Goal: Check status

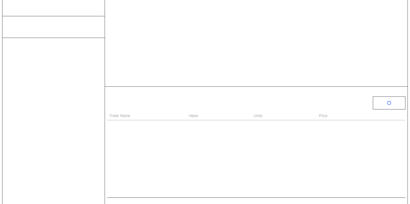
scroll to position [186, 0]
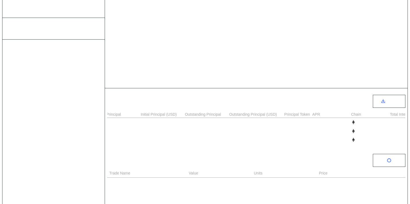
select select "*"
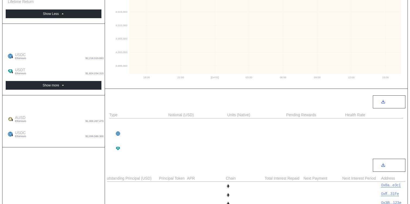
scroll to position [141, 0]
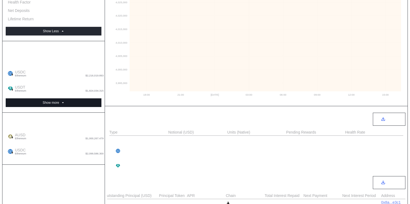
click at [85, 98] on button "Show more" at bounding box center [54, 102] width 96 height 9
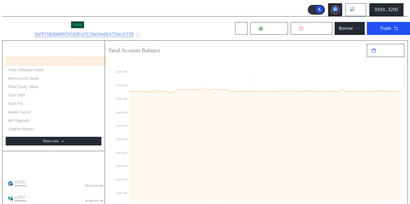
scroll to position [0, 0]
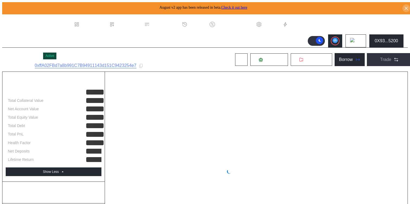
select select "*"
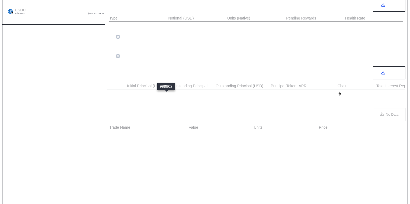
scroll to position [0, 235]
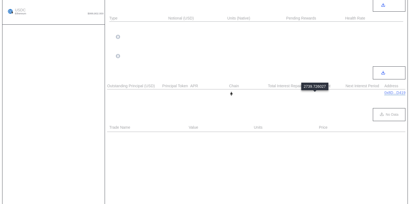
click at [312, 94] on div "2,739.726" at bounding box center [317, 94] width 21 height 4
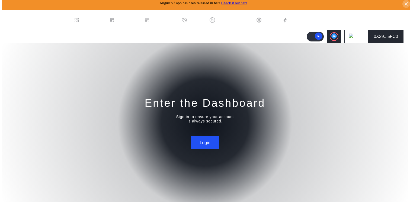
scroll to position [0, 0]
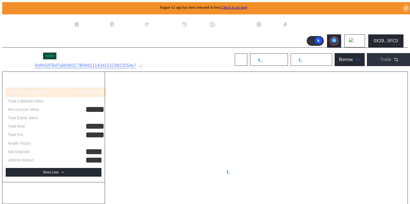
select select "*"
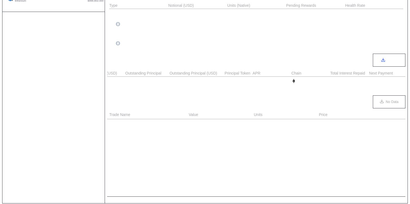
scroll to position [0, 337]
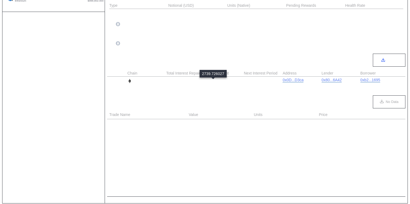
click at [211, 81] on div "2,739.726" at bounding box center [215, 81] width 21 height 4
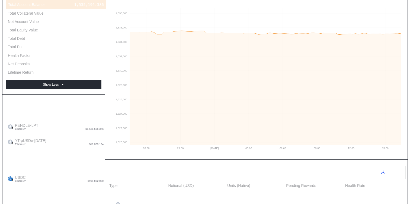
scroll to position [28, 0]
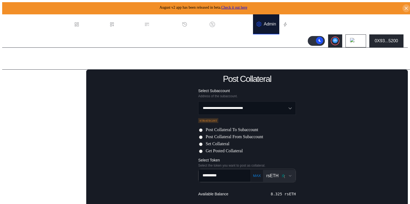
scroll to position [52, 0]
